Goal: Information Seeking & Learning: Learn about a topic

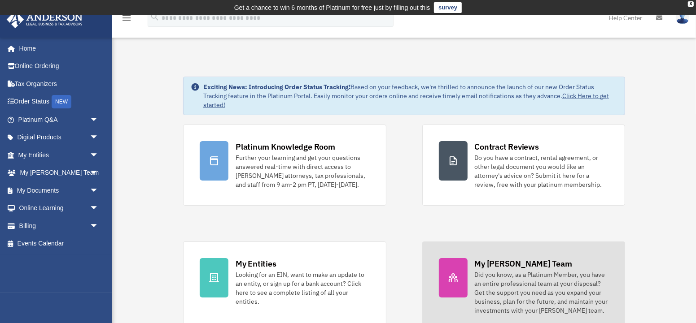
click at [458, 282] on icon at bounding box center [453, 278] width 11 height 11
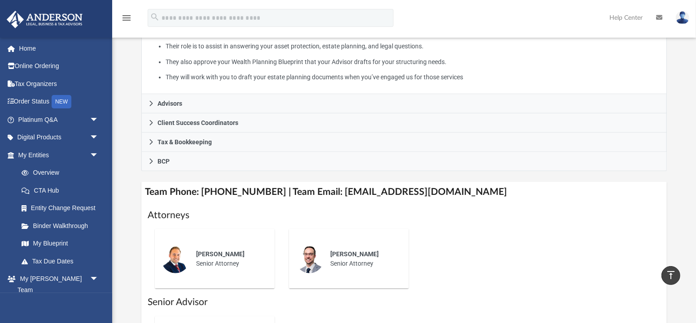
scroll to position [246, 0]
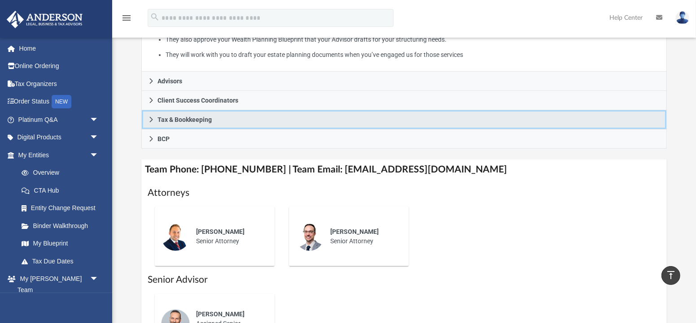
click at [272, 129] on link "Tax & Bookkeeping" at bounding box center [403, 119] width 525 height 19
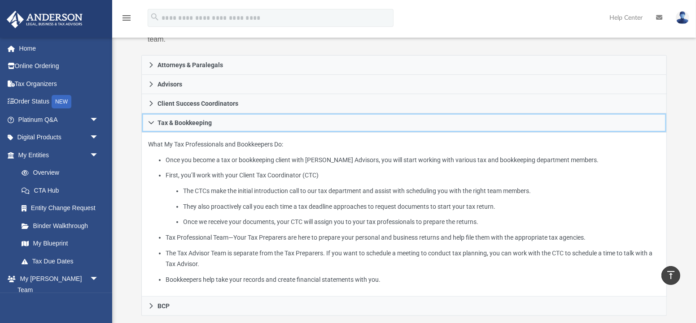
scroll to position [0, 0]
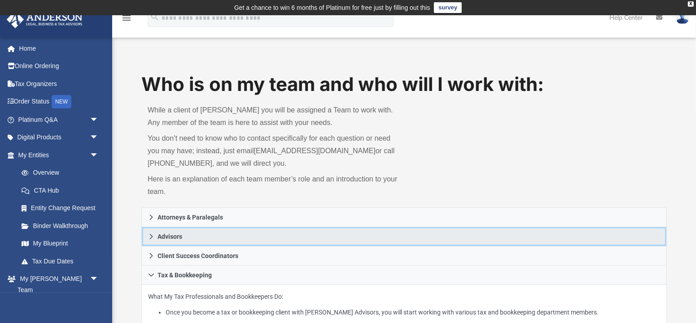
click at [175, 239] on span "Advisors" at bounding box center [169, 237] width 25 height 6
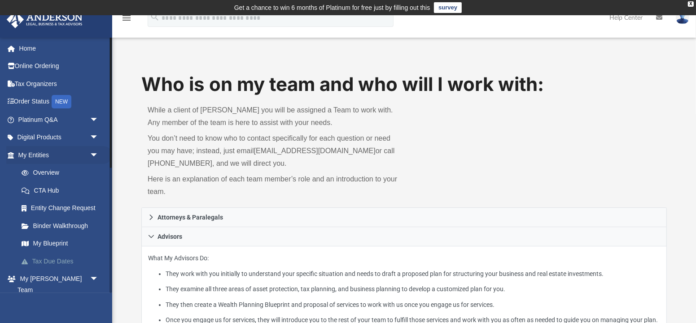
click at [62, 264] on link "Tax Due Dates" at bounding box center [63, 261] width 100 height 18
click at [65, 261] on link "Tax Due Dates" at bounding box center [63, 261] width 100 height 18
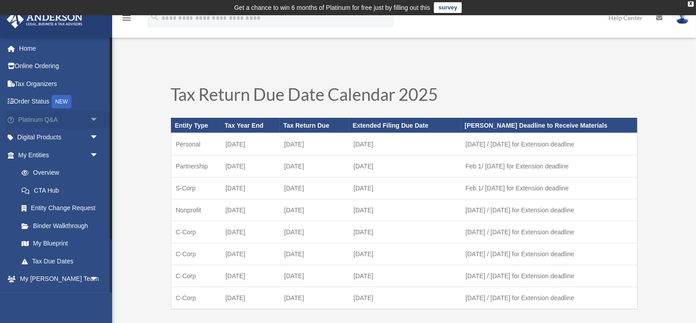
click at [39, 125] on link "Platinum Q&A arrow_drop_down" at bounding box center [59, 120] width 106 height 18
click at [40, 121] on link "Platinum Q&A arrow_drop_down" at bounding box center [59, 120] width 106 height 18
click at [90, 119] on span "arrow_drop_down" at bounding box center [99, 120] width 18 height 18
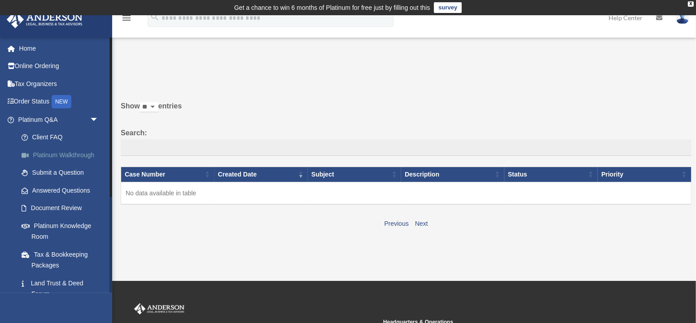
click at [70, 152] on link "Platinum Walkthrough" at bounding box center [63, 155] width 100 height 18
